Goal: Check status: Check status

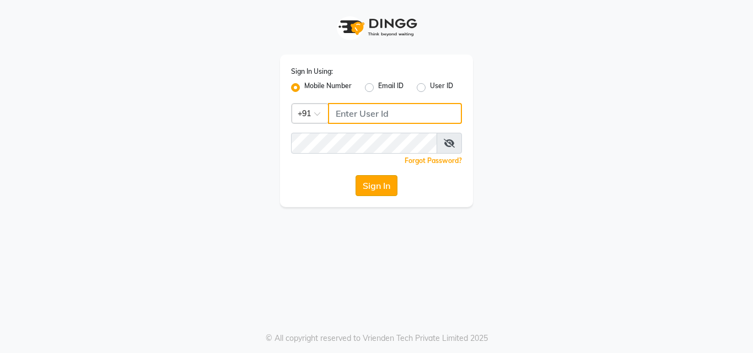
type input "7470907037"
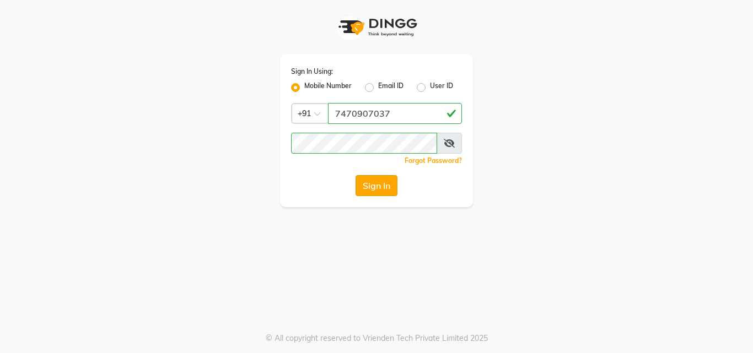
click at [378, 192] on button "Sign In" at bounding box center [376, 185] width 42 height 21
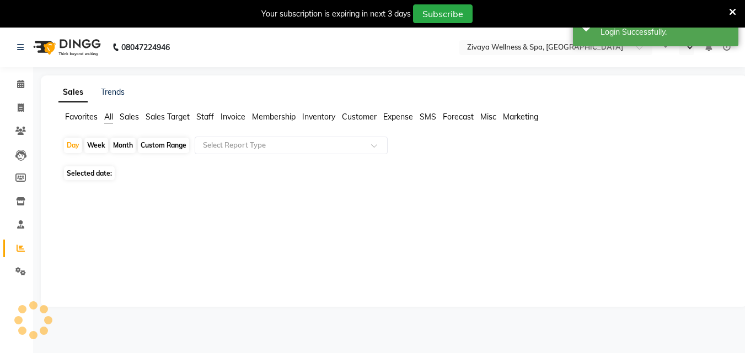
select select "en"
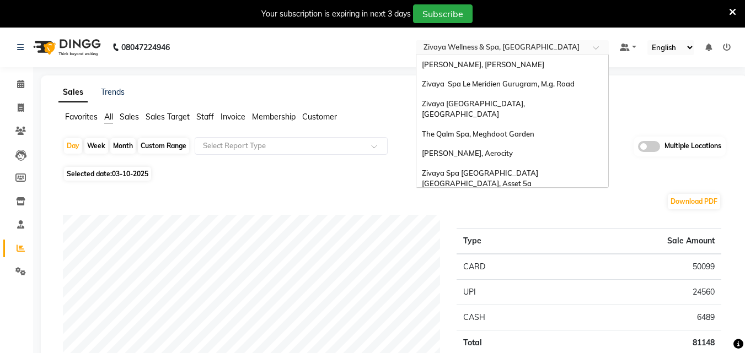
click at [558, 45] on input "text" at bounding box center [501, 48] width 160 height 11
click at [482, 148] on div "[PERSON_NAME], Aerocity" at bounding box center [512, 154] width 192 height 20
